Goal: Transaction & Acquisition: Purchase product/service

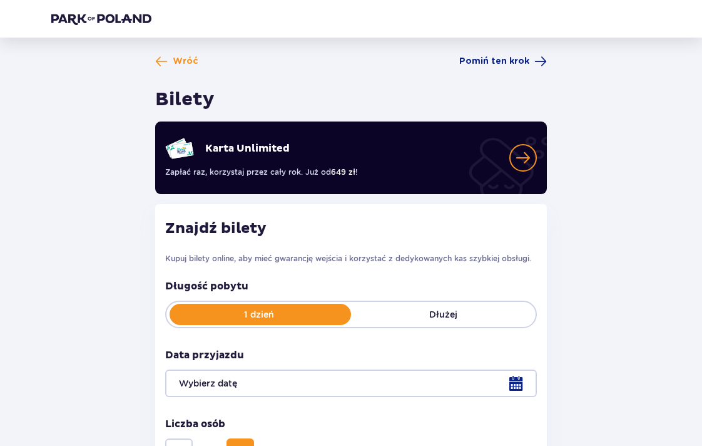
scroll to position [111, 0]
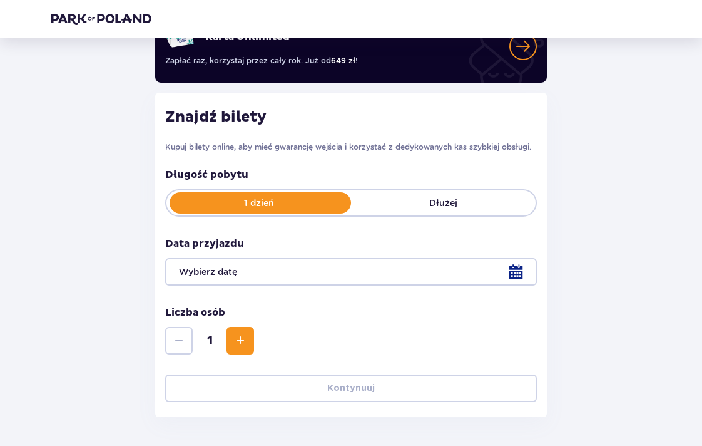
click at [376, 280] on div at bounding box center [351, 272] width 372 height 28
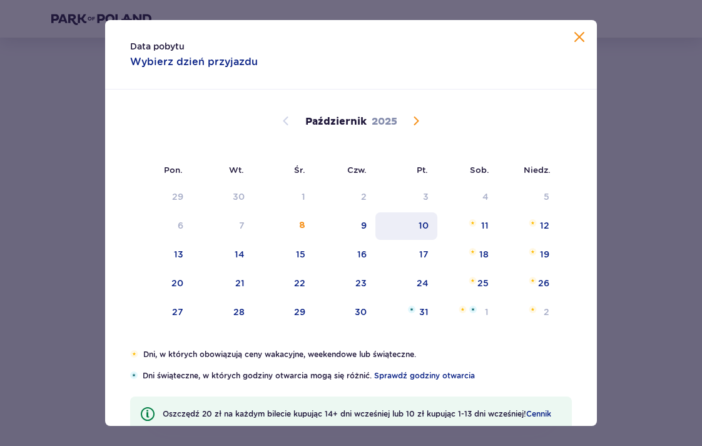
click at [412, 228] on div "10" at bounding box center [407, 226] width 62 height 28
type input "10.10.25"
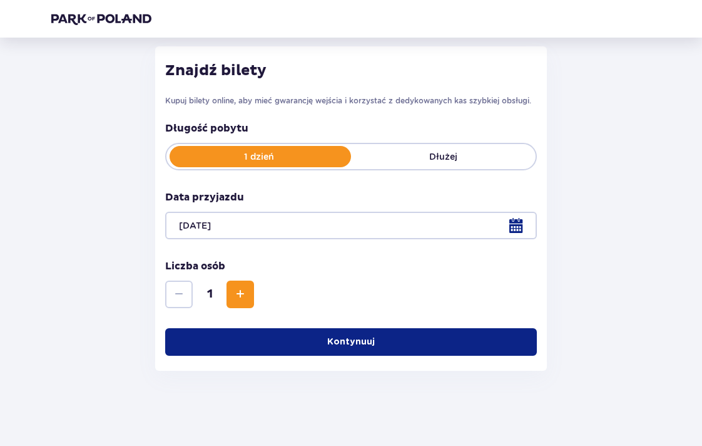
click at [379, 338] on span "button" at bounding box center [377, 341] width 13 height 13
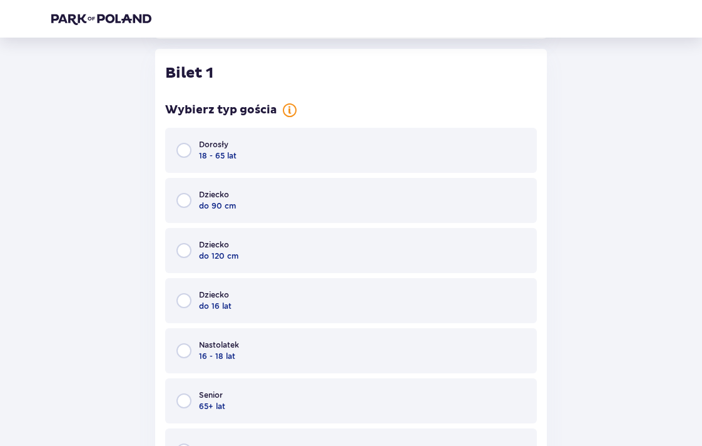
scroll to position [491, 0]
click at [372, 163] on div "Dorosły 18 - 65 lat" at bounding box center [351, 148] width 372 height 45
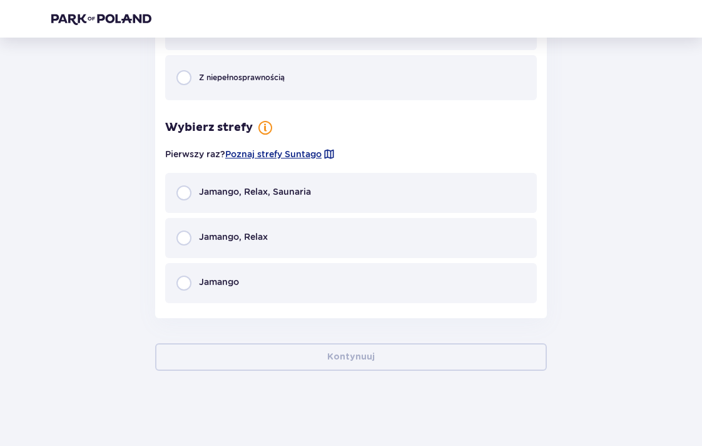
click at [356, 229] on div "Jamango, Relax" at bounding box center [351, 238] width 372 height 40
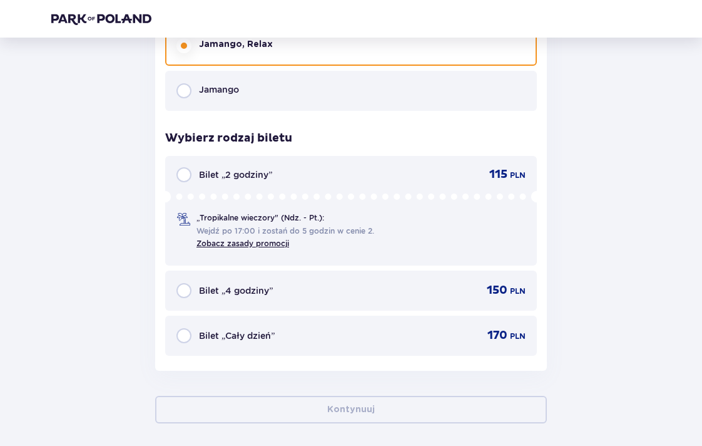
scroll to position [1046, 0]
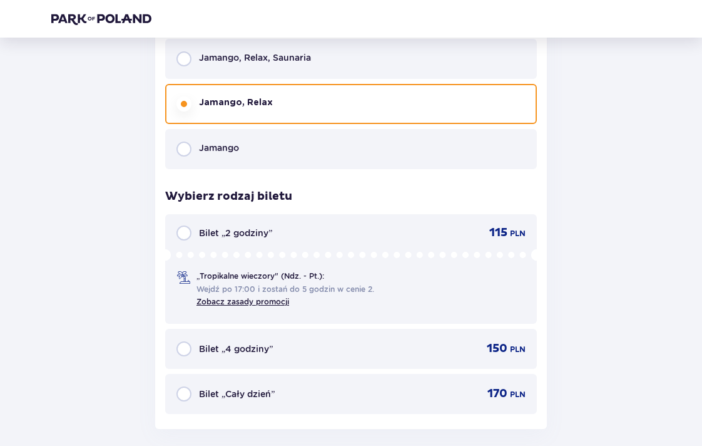
click at [406, 71] on div "Jamango, Relax, Saunaria" at bounding box center [351, 59] width 372 height 40
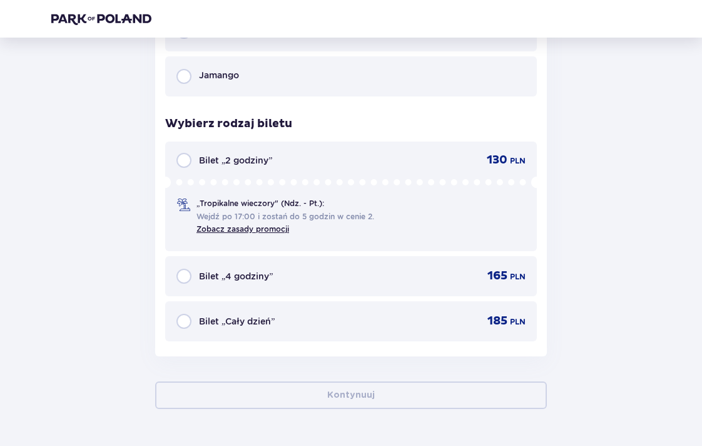
click at [394, 90] on div "Jamango" at bounding box center [351, 76] width 372 height 40
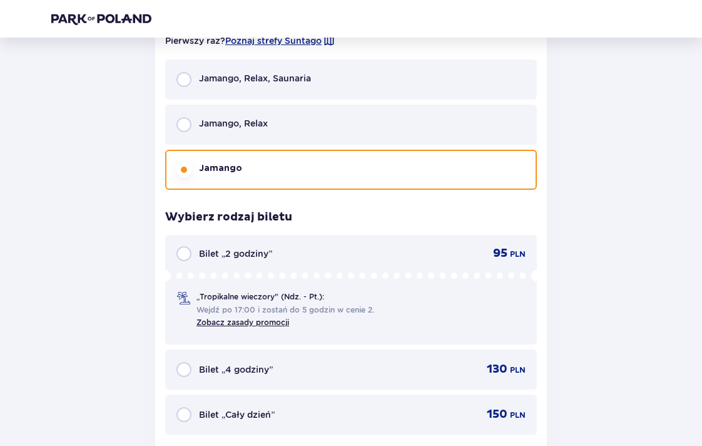
scroll to position [1012, 0]
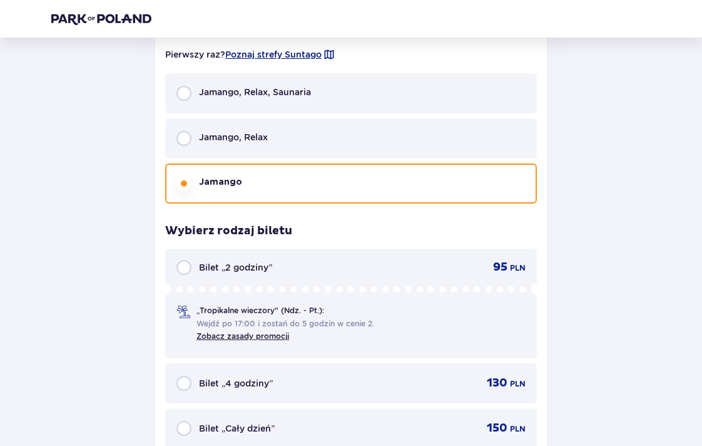
click at [303, 54] on span "Poznaj strefy Suntago" at bounding box center [273, 54] width 96 height 13
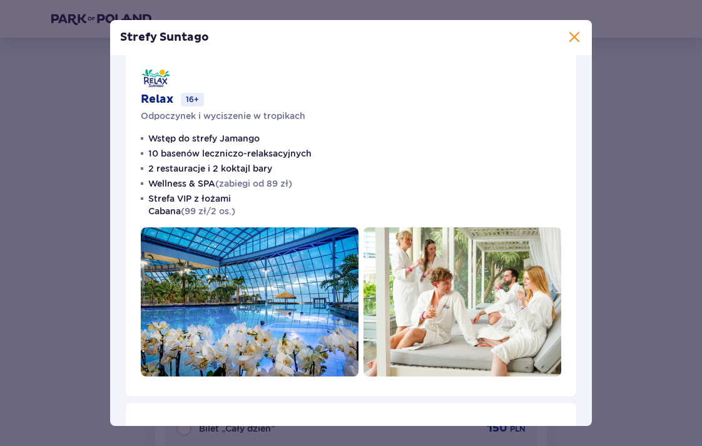
scroll to position [381, 0]
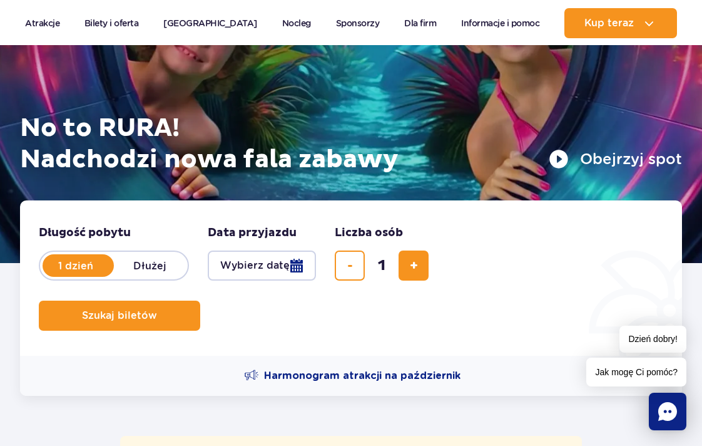
scroll to position [183, 0]
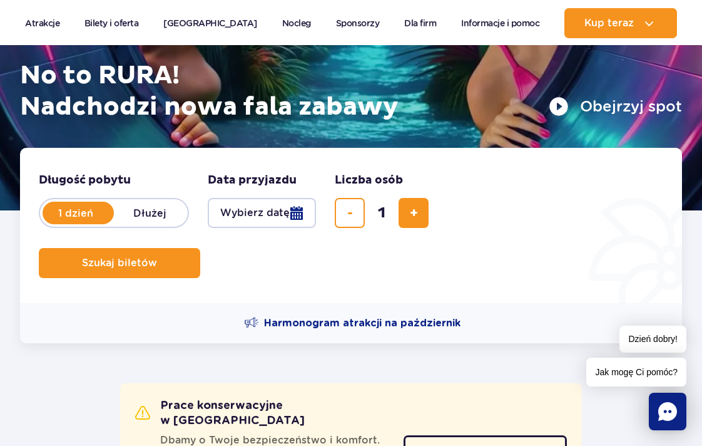
click at [277, 225] on button "Wybierz datę" at bounding box center [262, 213] width 108 height 30
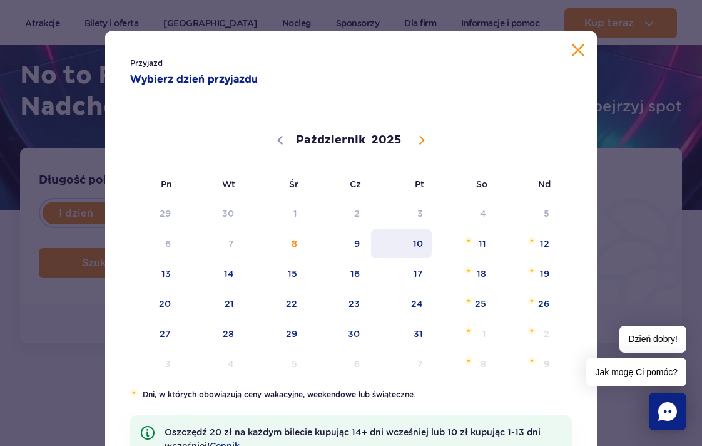
click at [416, 237] on span "10" at bounding box center [401, 243] width 63 height 29
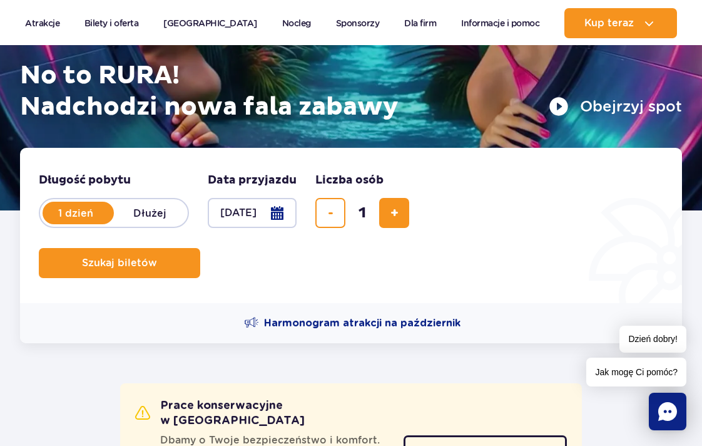
click at [178, 279] on form "Długość pobytu długość pobytu w hero 1 dzień Dłużej Data przyjazdu data przyjaz…" at bounding box center [351, 225] width 662 height 155
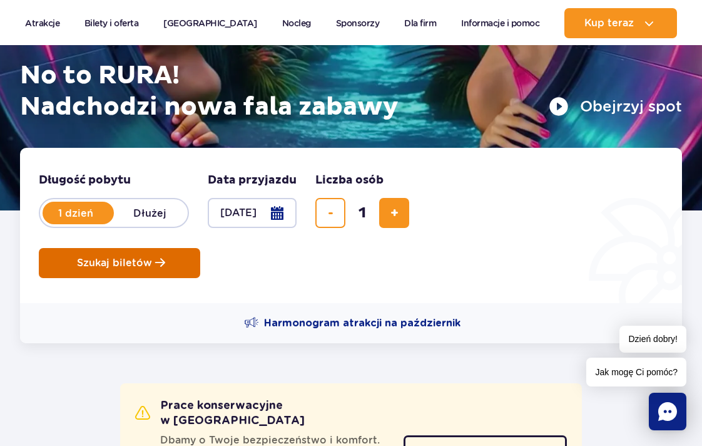
click at [177, 269] on button "Szukaj biletów" at bounding box center [119, 263] width 161 height 30
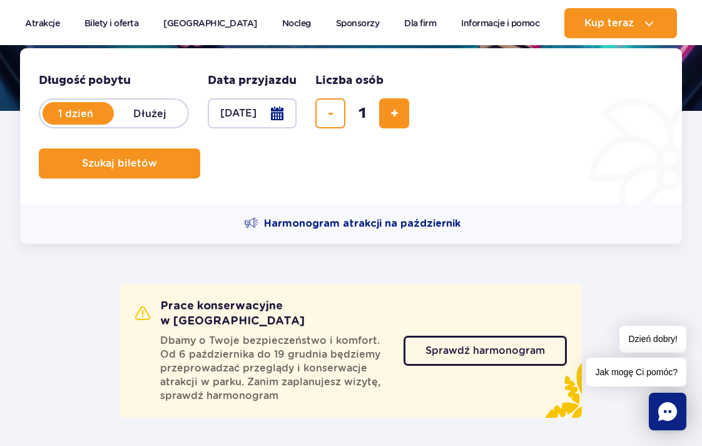
scroll to position [283, 0]
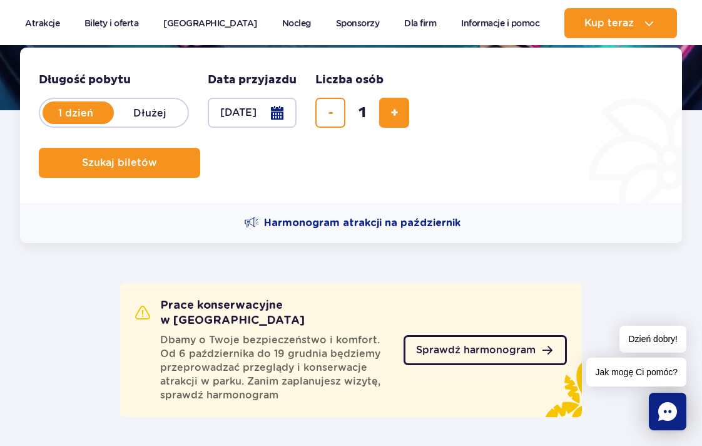
click at [463, 345] on span "Sprawdź harmonogram" at bounding box center [476, 350] width 120 height 10
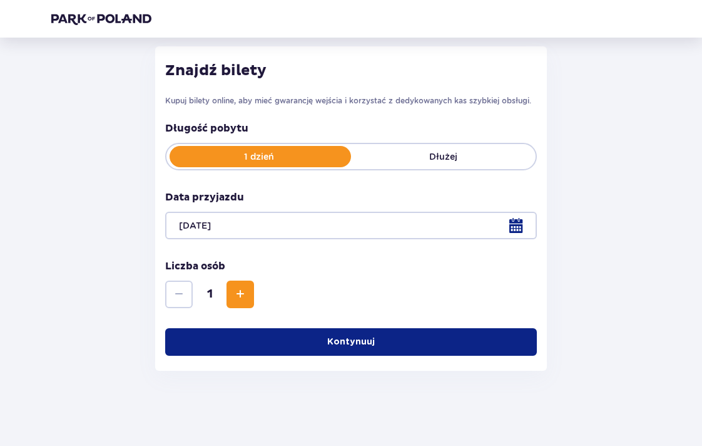
click at [284, 342] on button "Kontynuuj" at bounding box center [351, 342] width 372 height 28
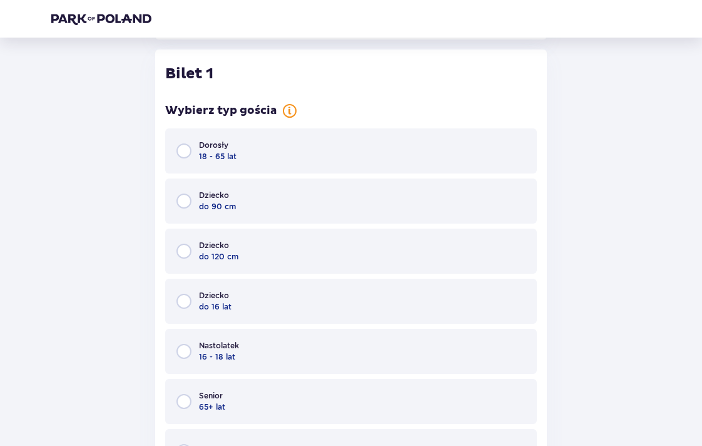
scroll to position [491, 0]
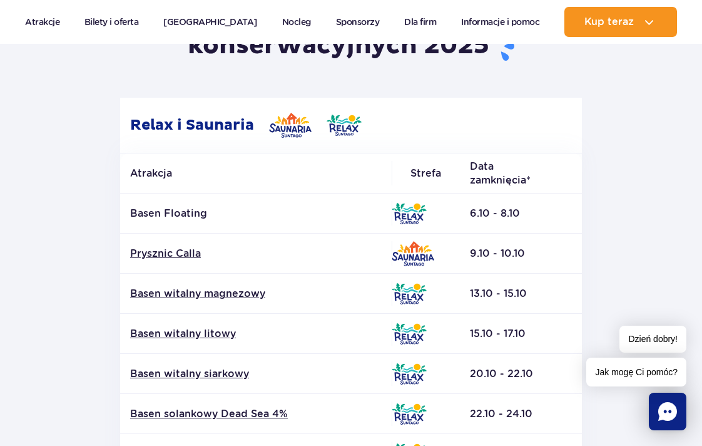
scroll to position [185, 0]
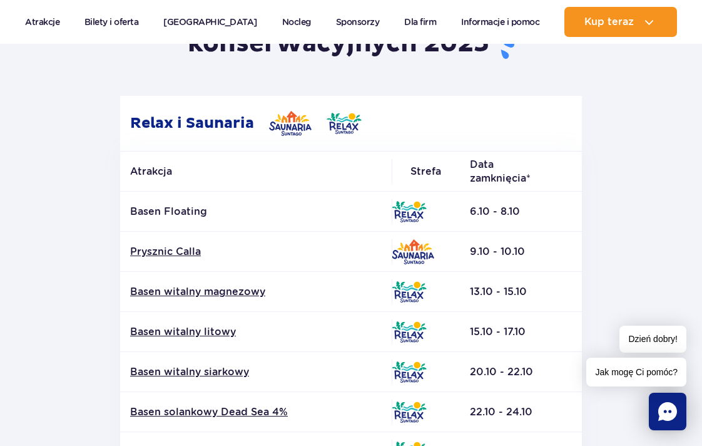
click at [419, 212] on img at bounding box center [409, 211] width 35 height 21
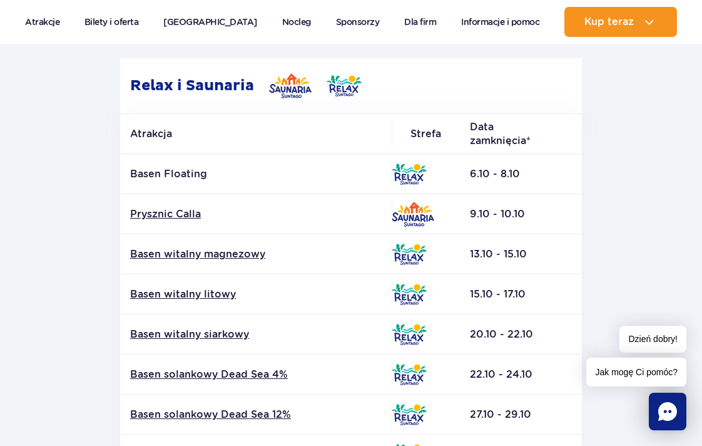
scroll to position [135, 0]
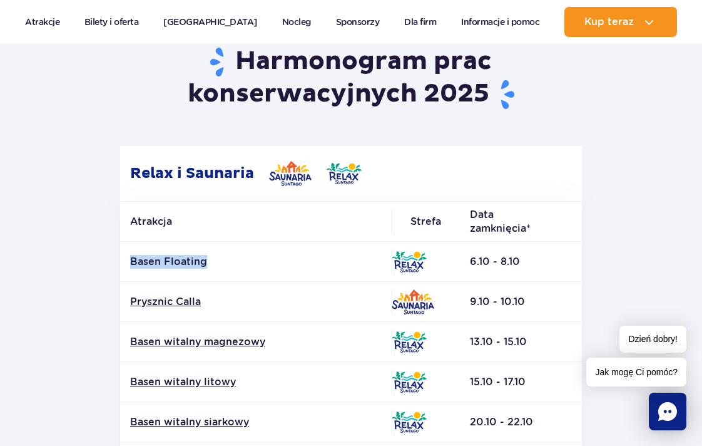
drag, startPoint x: 213, startPoint y: 263, endPoint x: 132, endPoint y: 265, distance: 80.8
click at [132, 265] on p "Basen Floating" at bounding box center [256, 262] width 252 height 14
copy p "Basen Floating"
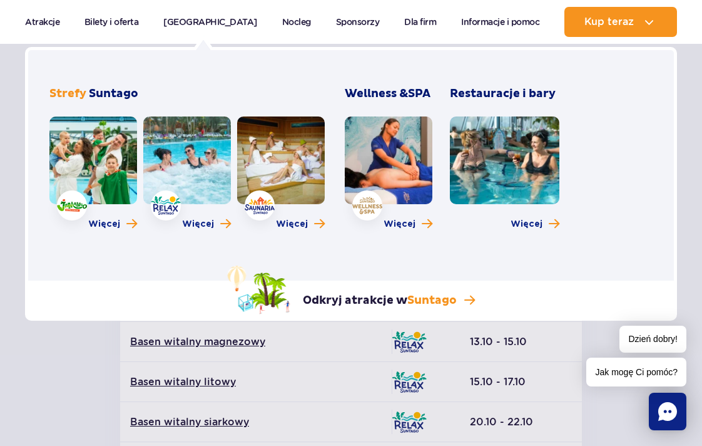
click at [118, 187] on link at bounding box center [93, 160] width 88 height 88
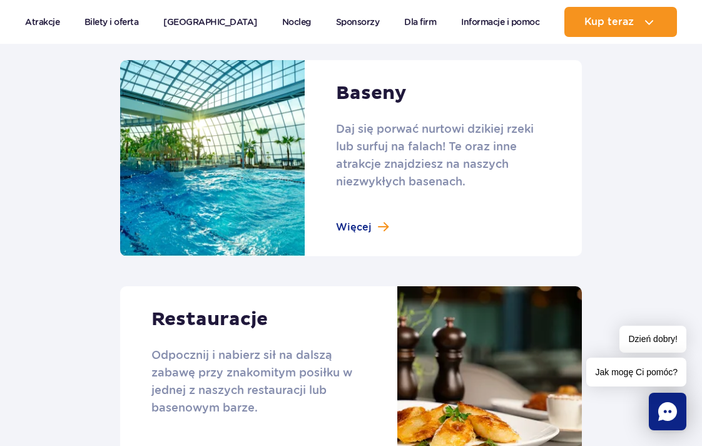
scroll to position [1307, 0]
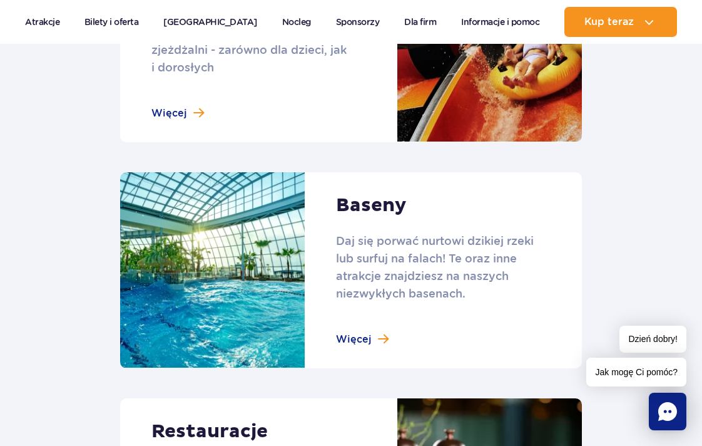
click at [367, 319] on link at bounding box center [351, 270] width 462 height 196
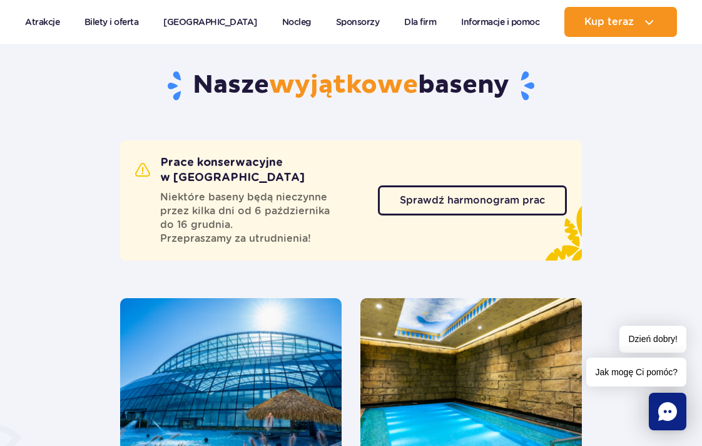
scroll to position [347, 0]
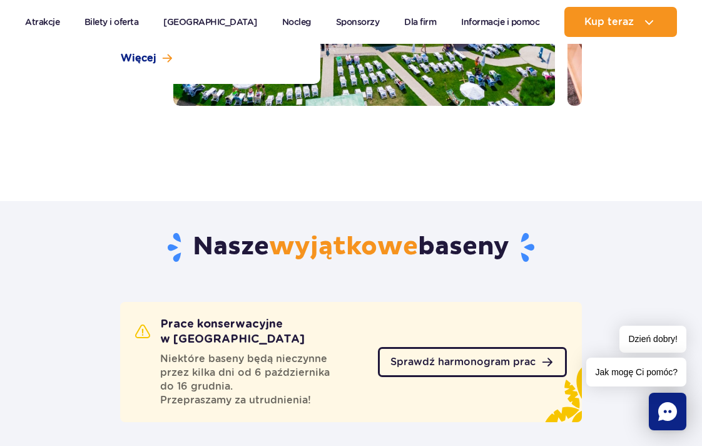
click at [415, 357] on span "Sprawdź harmonogram prac" at bounding box center [463, 362] width 145 height 10
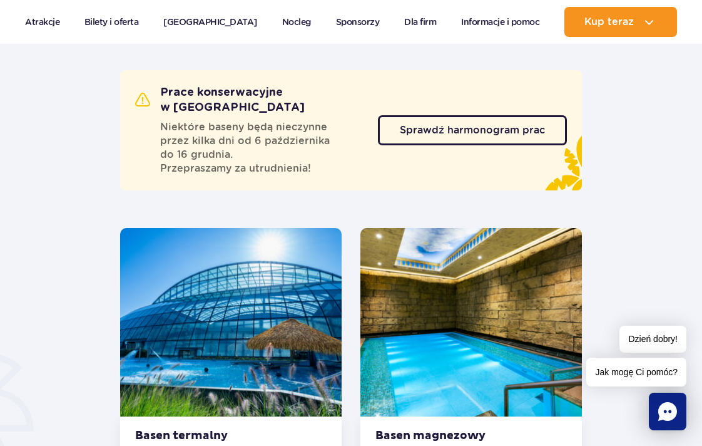
scroll to position [580, 0]
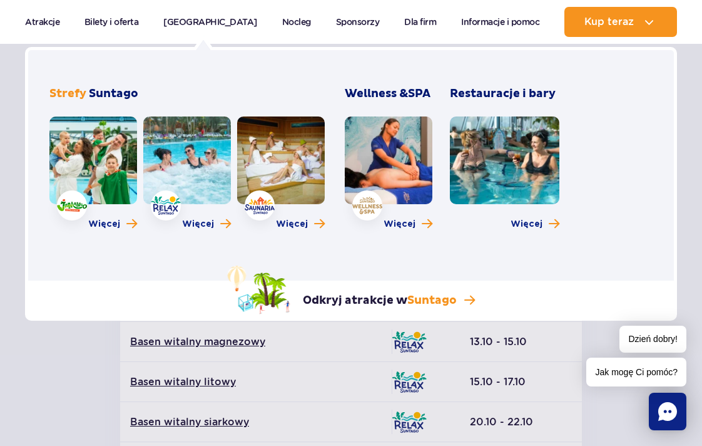
click at [166, 190] on link at bounding box center [187, 160] width 88 height 88
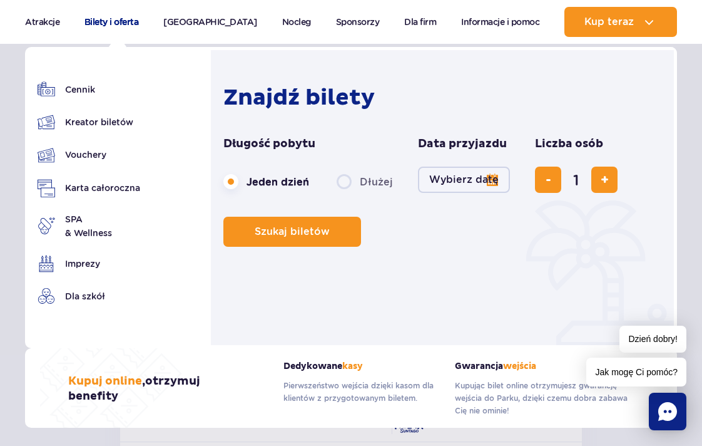
click at [99, 25] on link "Bilety i oferta" at bounding box center [111, 22] width 54 height 30
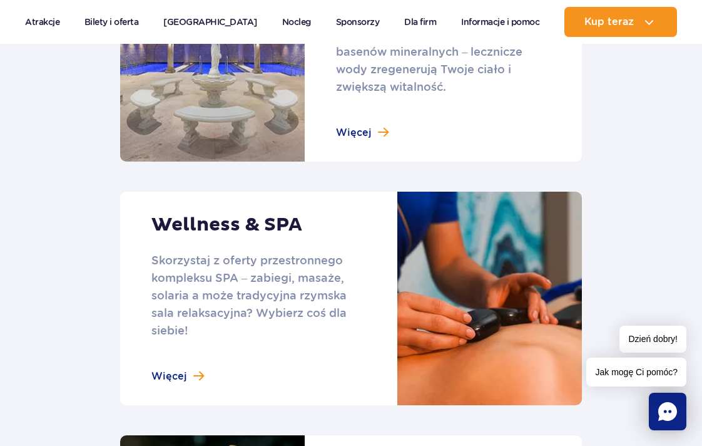
scroll to position [854, 0]
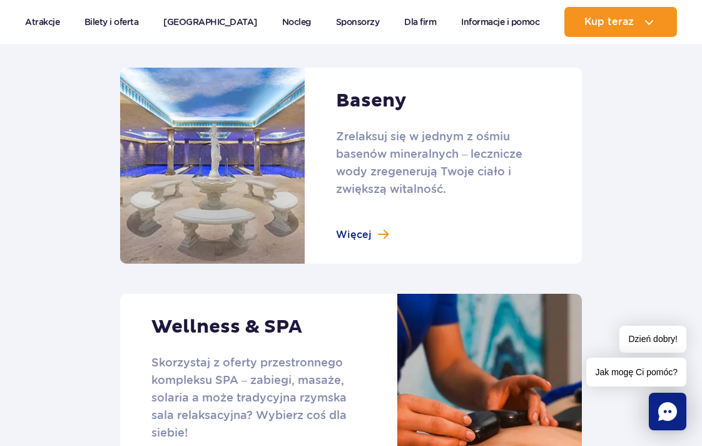
click at [370, 232] on link at bounding box center [351, 166] width 462 height 196
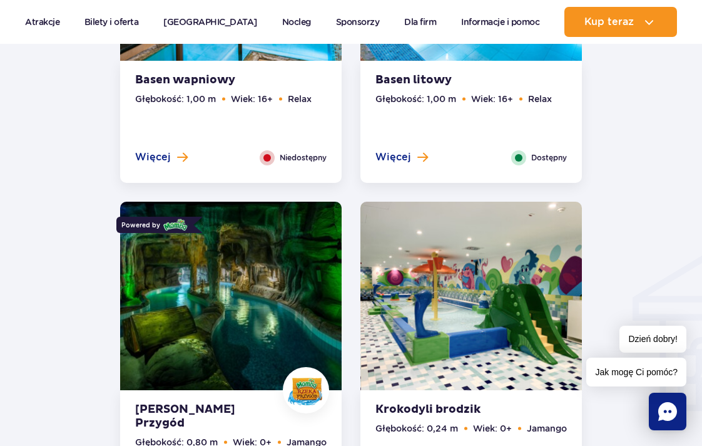
scroll to position [1144, 0]
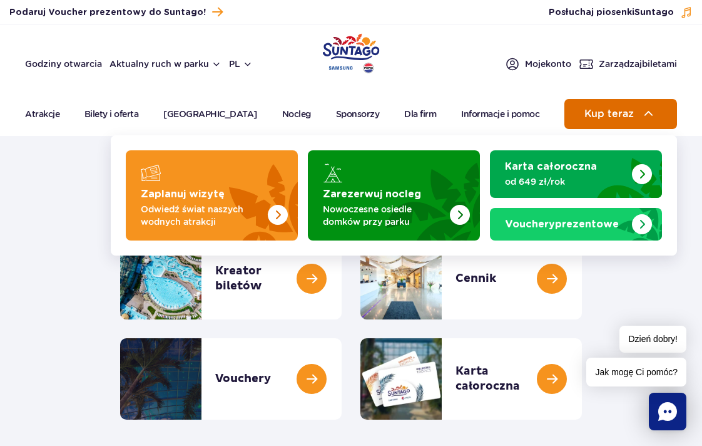
click at [620, 116] on span "Kup teraz" at bounding box center [609, 113] width 49 height 11
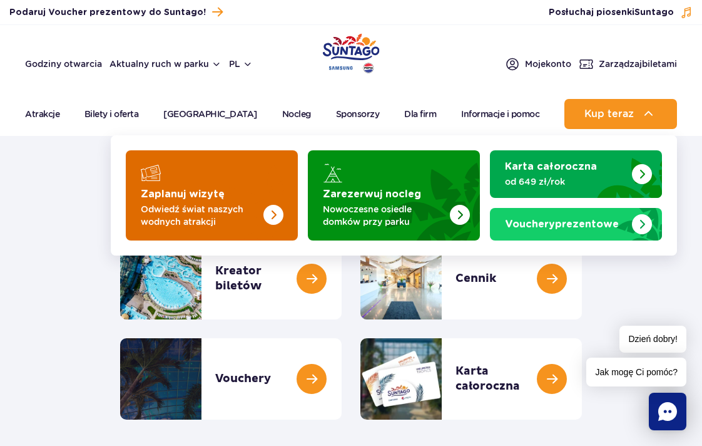
click at [183, 205] on p "Odwiedź świat naszych wodnych atrakcji" at bounding box center [202, 215] width 122 height 25
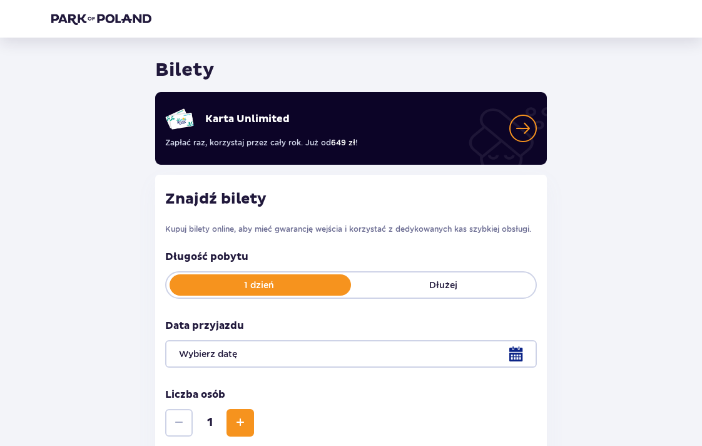
scroll to position [111, 0]
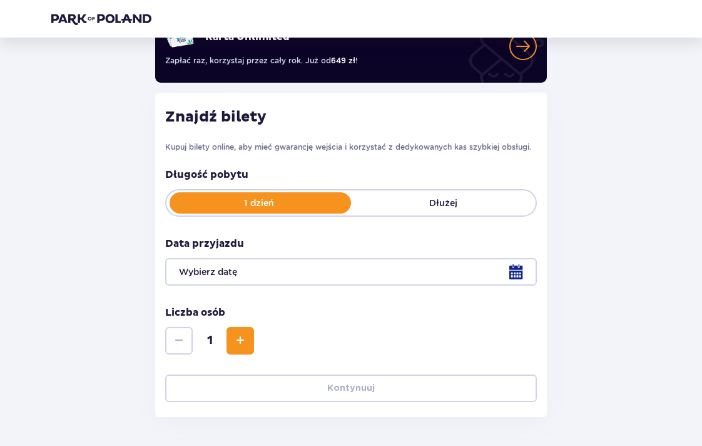
click at [324, 275] on div at bounding box center [351, 272] width 372 height 28
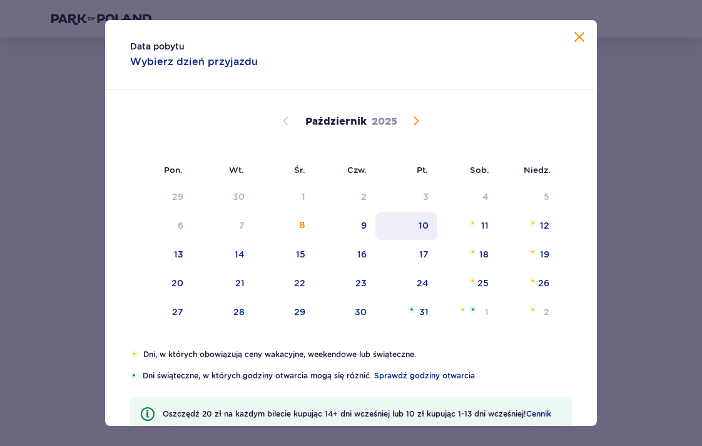
click at [409, 232] on div "10" at bounding box center [407, 226] width 62 height 28
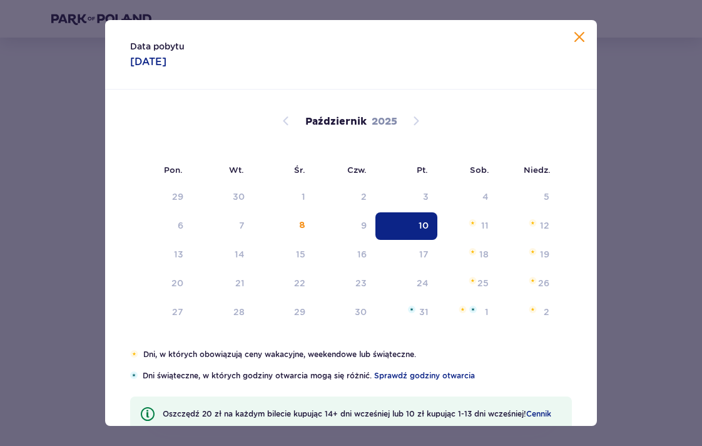
type input "[DATE]"
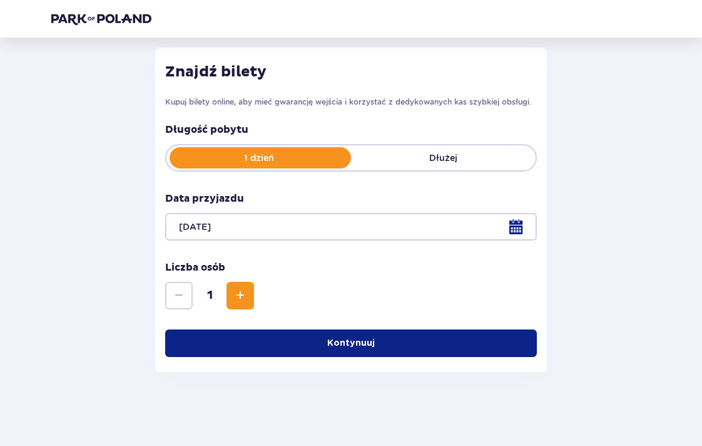
click at [644, 218] on div "Wróć Pomiń ten krok Bilety Karta Unlimited Zapłać raz, korzystaj przez cały rok…" at bounding box center [351, 135] width 620 height 473
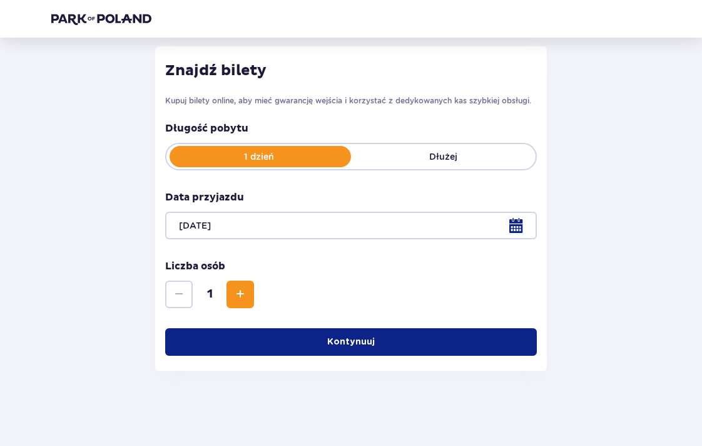
click at [436, 339] on button "Kontynuuj" at bounding box center [351, 342] width 372 height 28
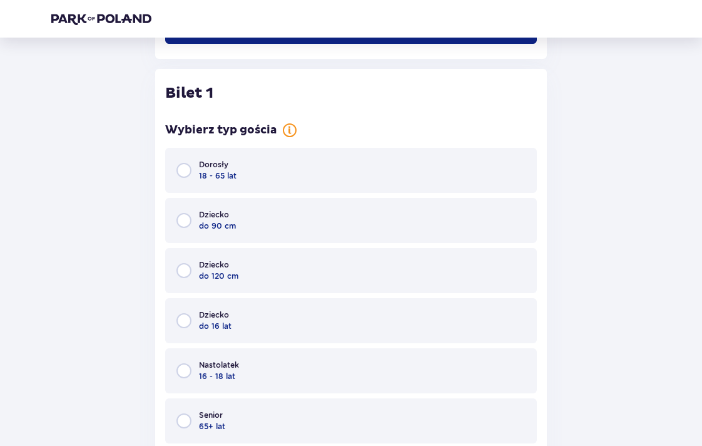
scroll to position [491, 0]
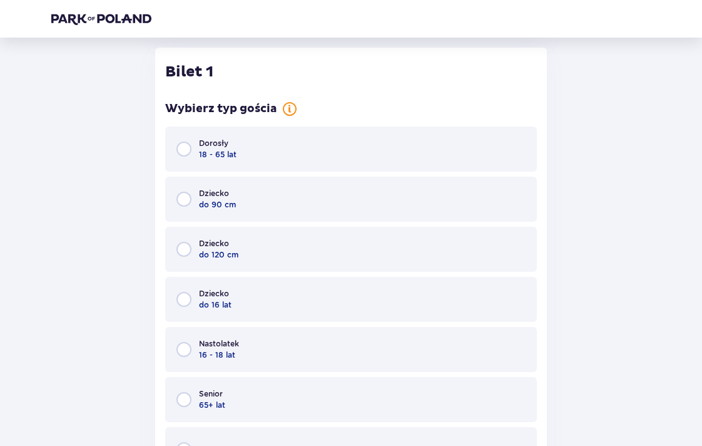
click at [407, 143] on div "Dorosły 18 - 65 lat" at bounding box center [351, 148] width 372 height 45
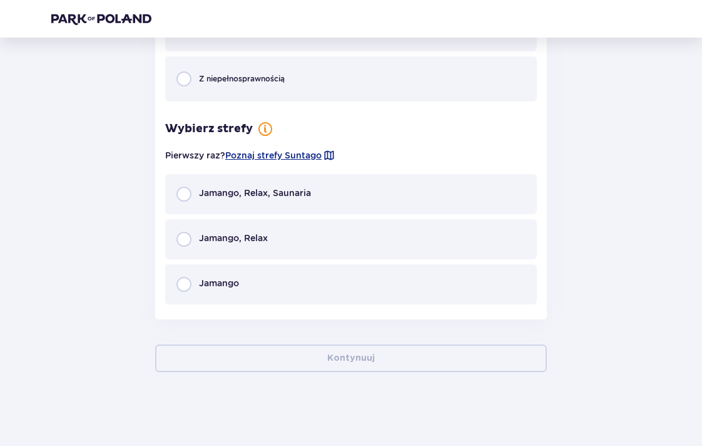
scroll to position [913, 0]
click at [361, 297] on div "Jamango" at bounding box center [351, 283] width 372 height 40
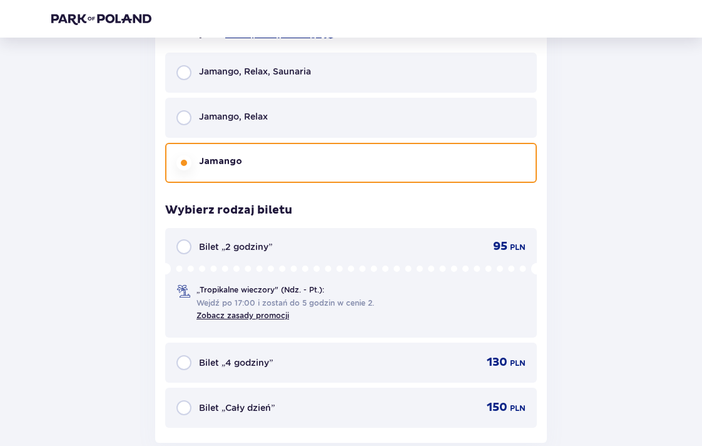
scroll to position [966, 0]
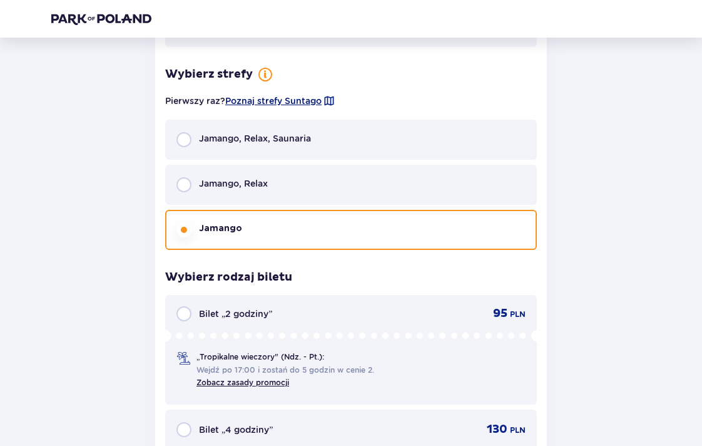
click at [300, 102] on span "Poznaj strefy Suntago" at bounding box center [273, 101] width 96 height 13
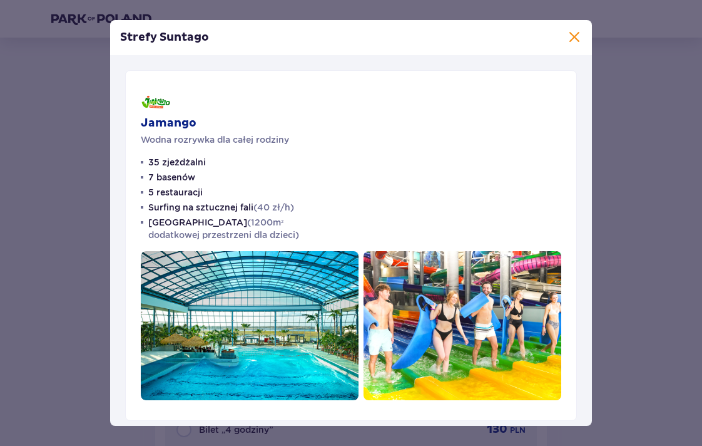
click at [575, 36] on span at bounding box center [574, 37] width 15 height 15
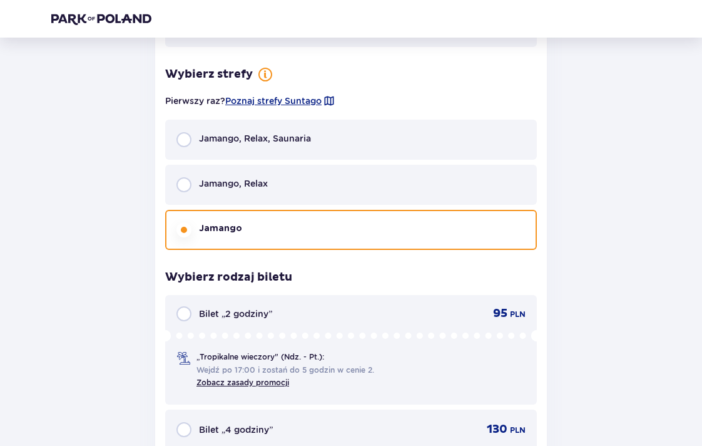
scroll to position [788, 0]
